Goal: Information Seeking & Learning: Learn about a topic

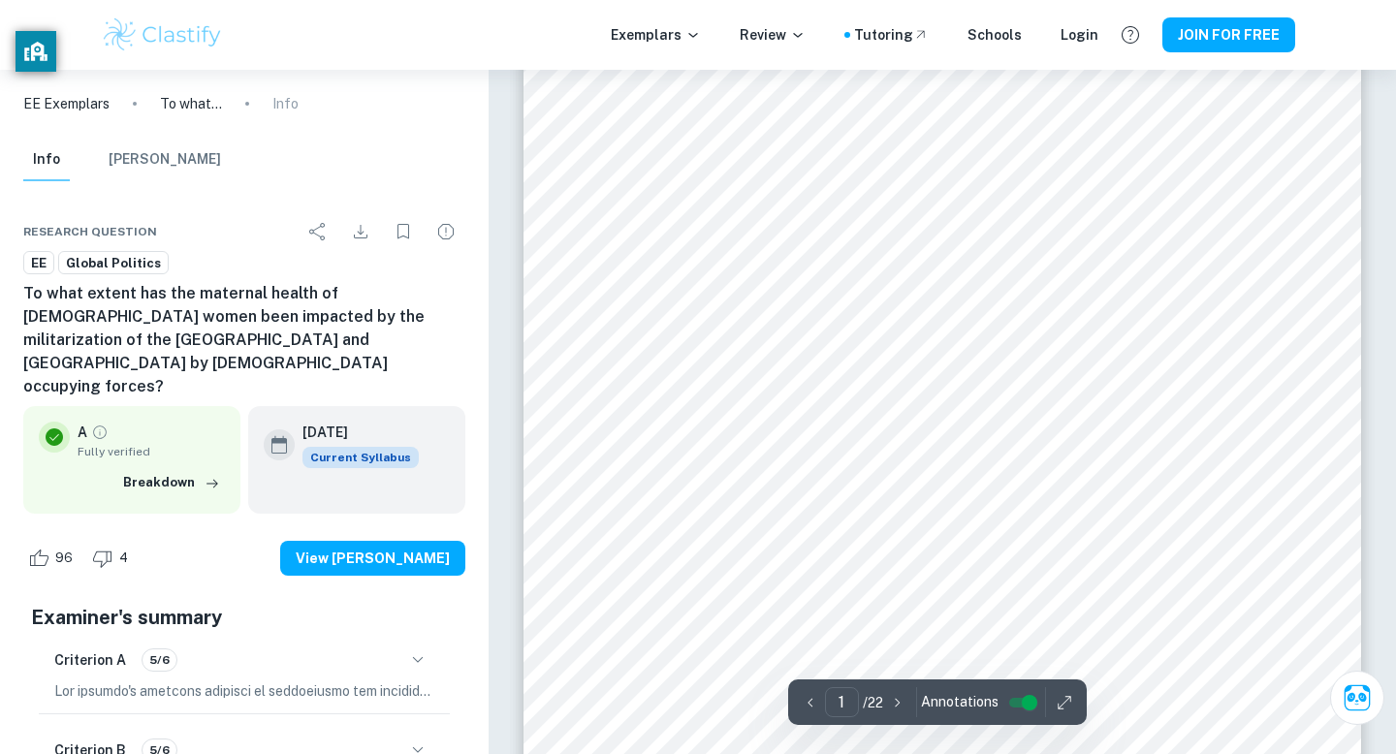
scroll to position [196, 0]
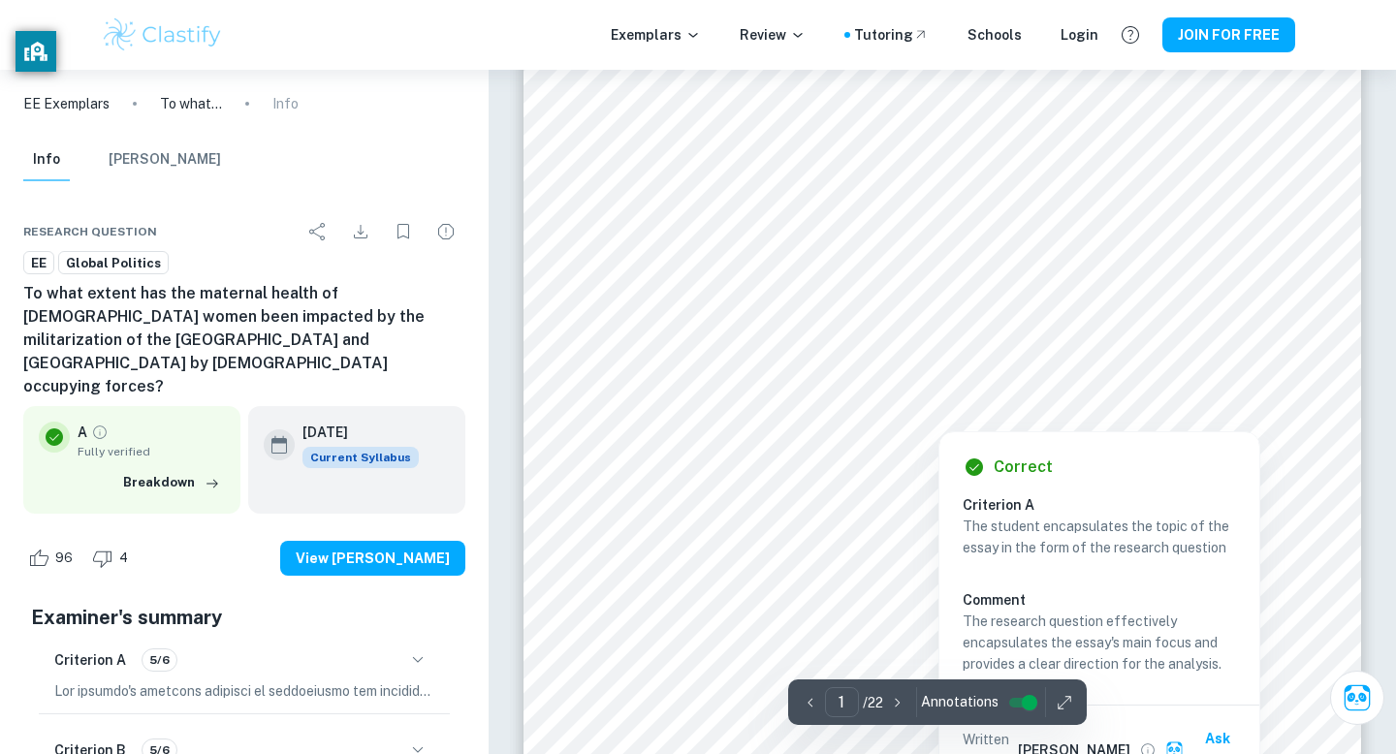
click at [785, 374] on div at bounding box center [1009, 389] width 503 height 38
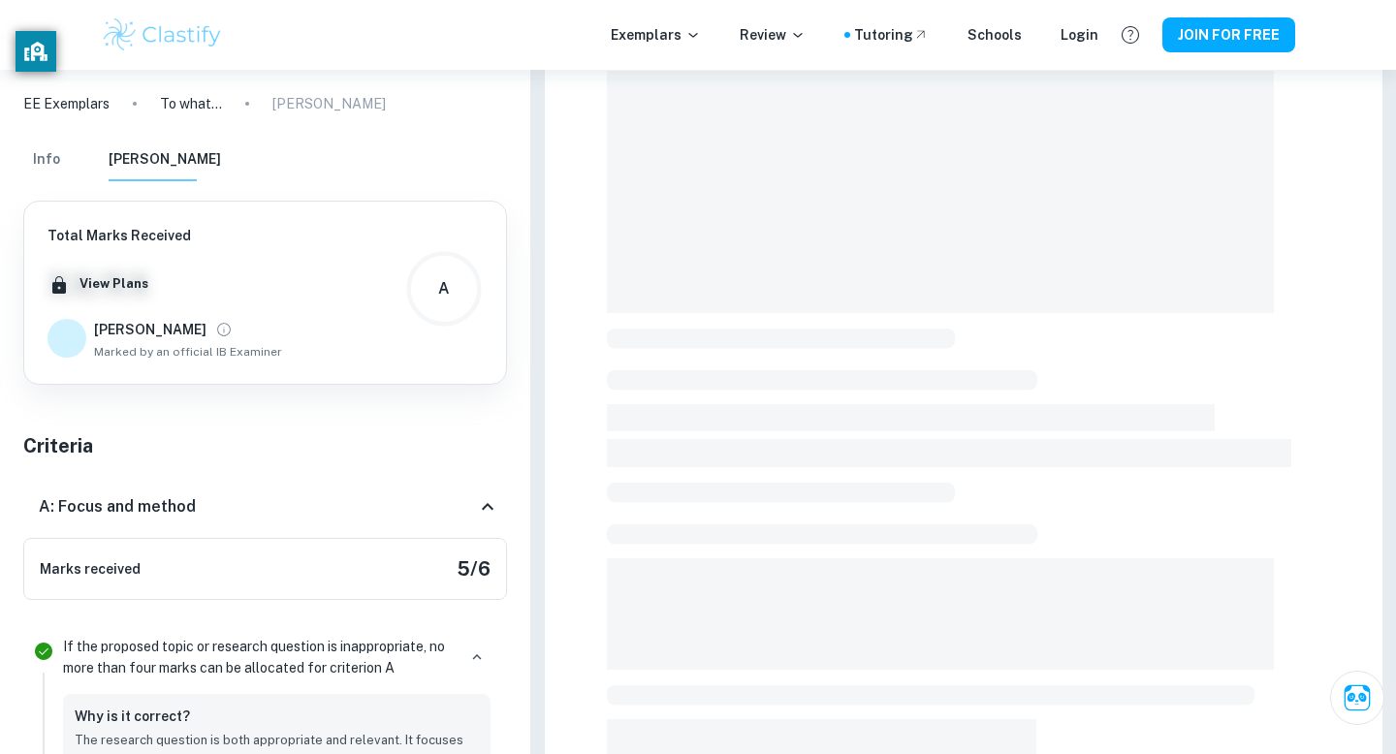
click at [785, 374] on span at bounding box center [822, 380] width 430 height 20
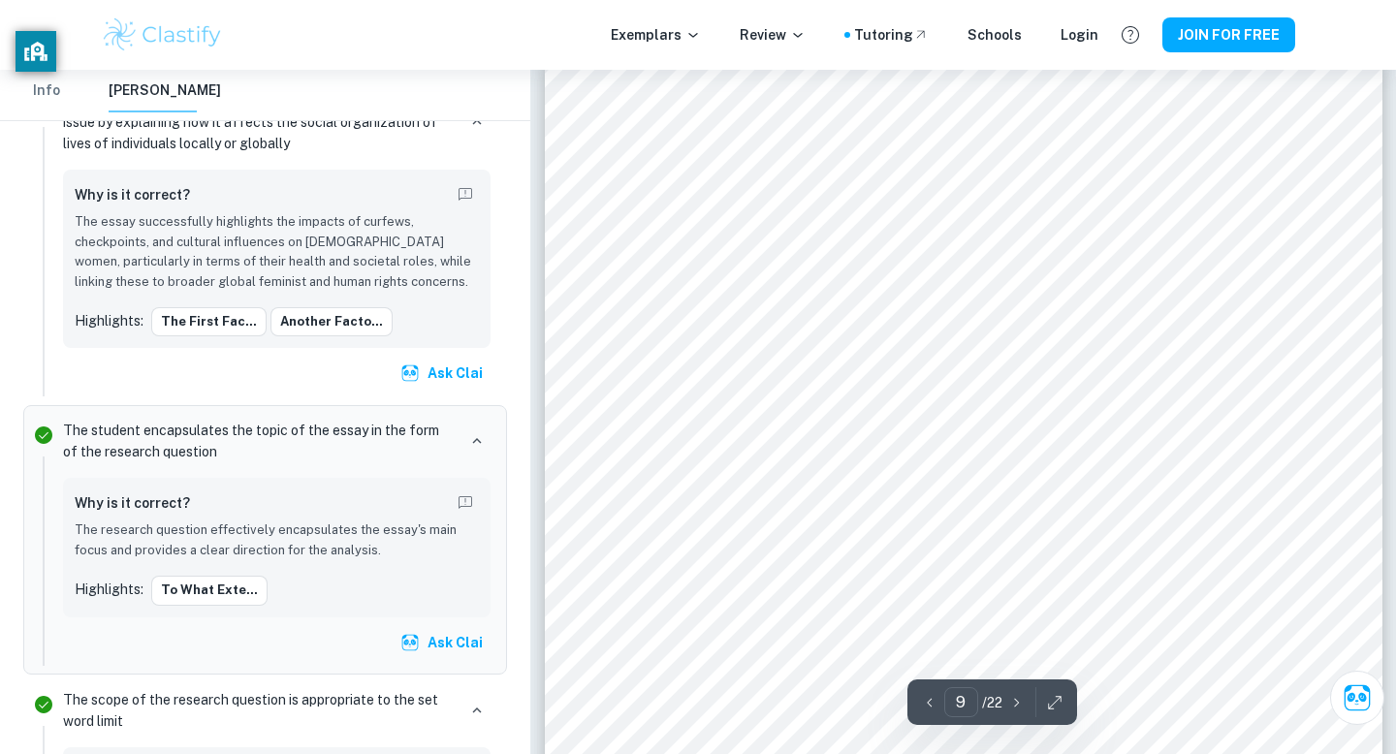
scroll to position [9184, 0]
type input "12"
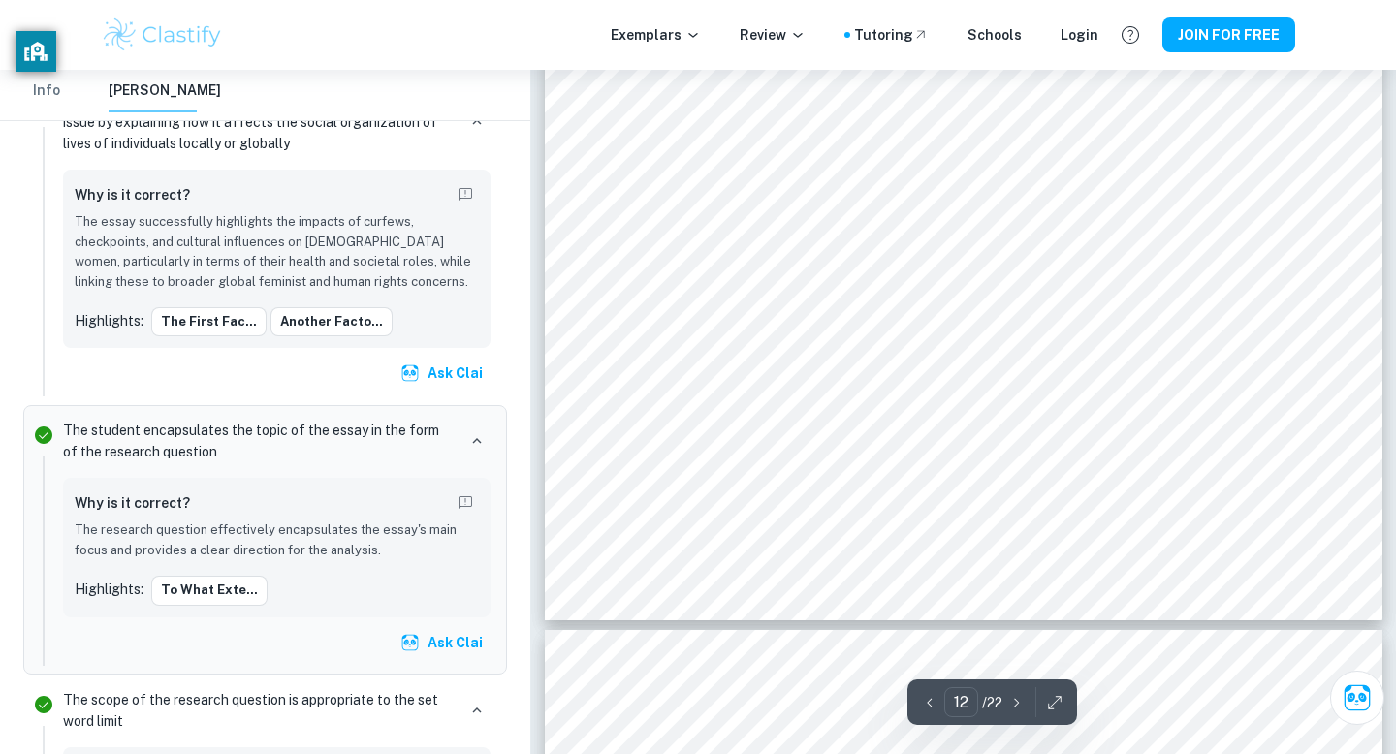
scroll to position [13040, 0]
